Goal: Find specific page/section

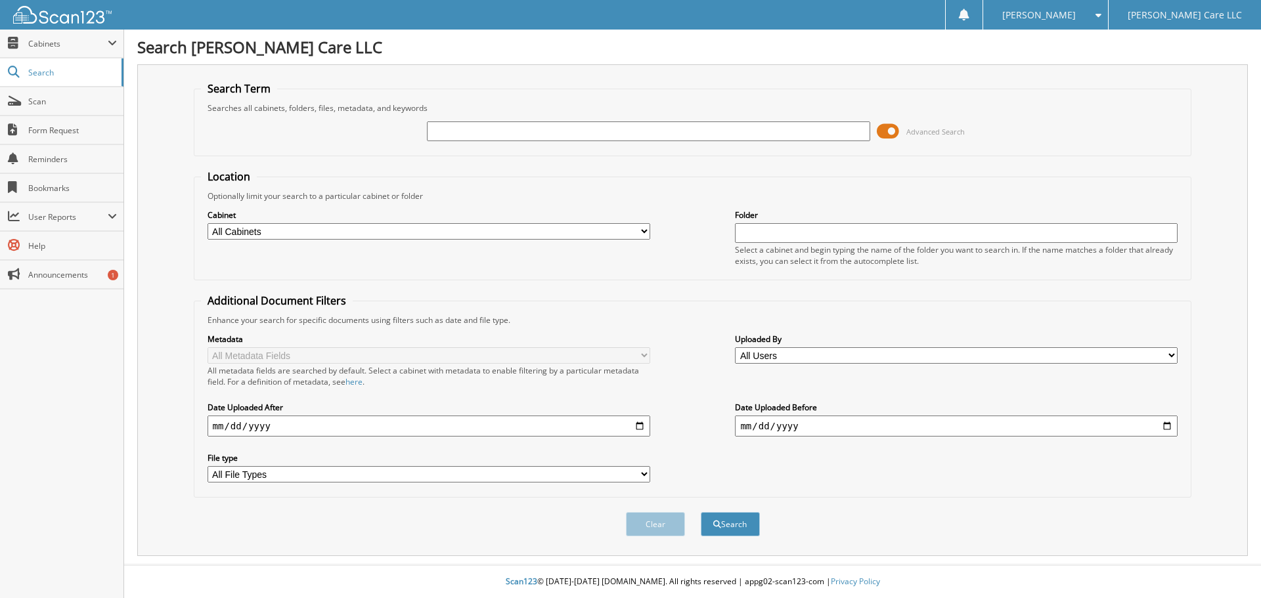
click at [603, 137] on input "text" at bounding box center [648, 131] width 443 height 20
type input "benefits"
click at [701, 512] on button "Search" at bounding box center [730, 524] width 59 height 24
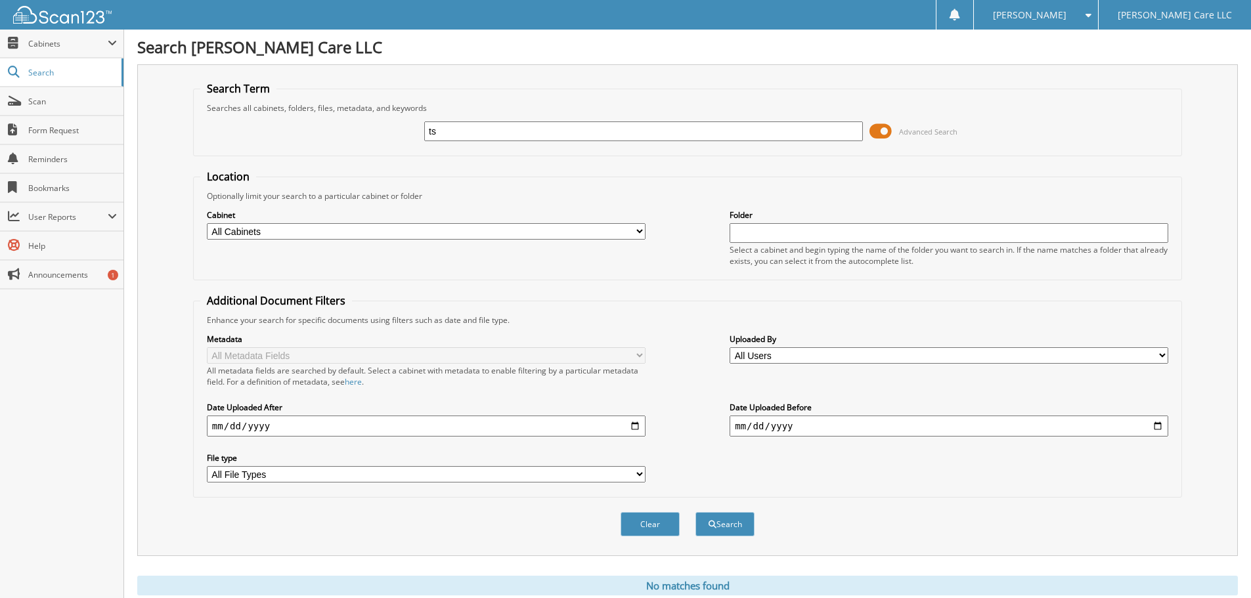
type input "s"
type input "[PERSON_NAME]"
click at [695, 512] on button "Search" at bounding box center [724, 524] width 59 height 24
click at [500, 450] on div "Metadata All Metadata Fields All metadata fields are searched by default. Selec…" at bounding box center [687, 408] width 975 height 165
drag, startPoint x: 500, startPoint y: 450, endPoint x: 512, endPoint y: 432, distance: 21.3
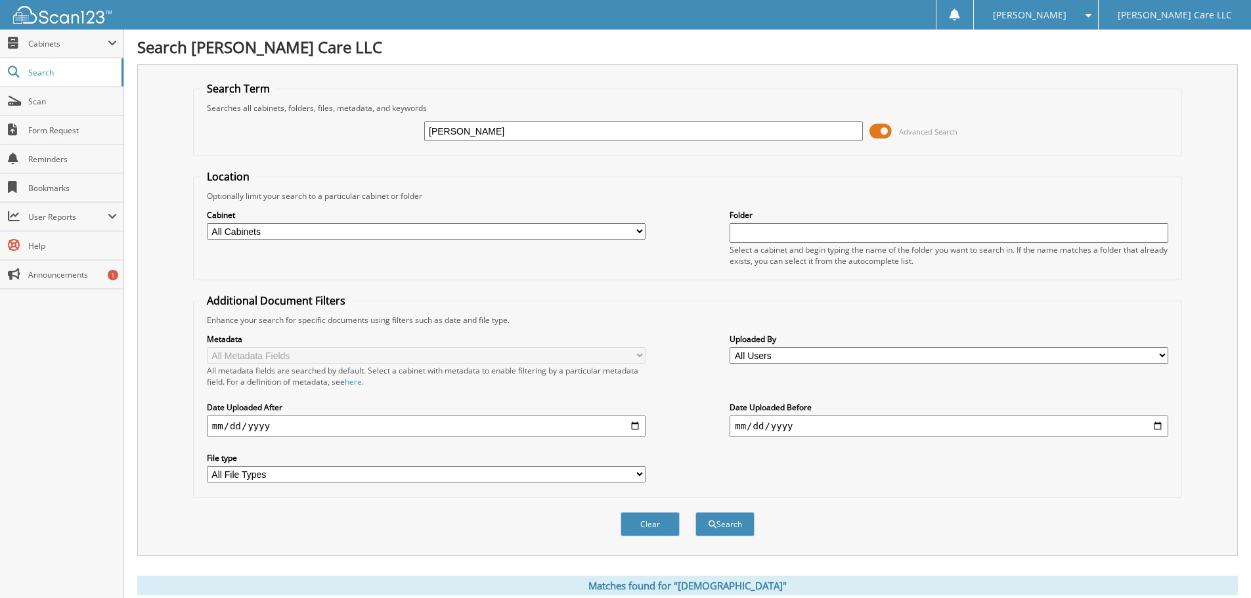
click at [501, 447] on div "Metadata All Metadata Fields All metadata fields are searched by default. Selec…" at bounding box center [687, 408] width 975 height 165
